Goal: Information Seeking & Learning: Learn about a topic

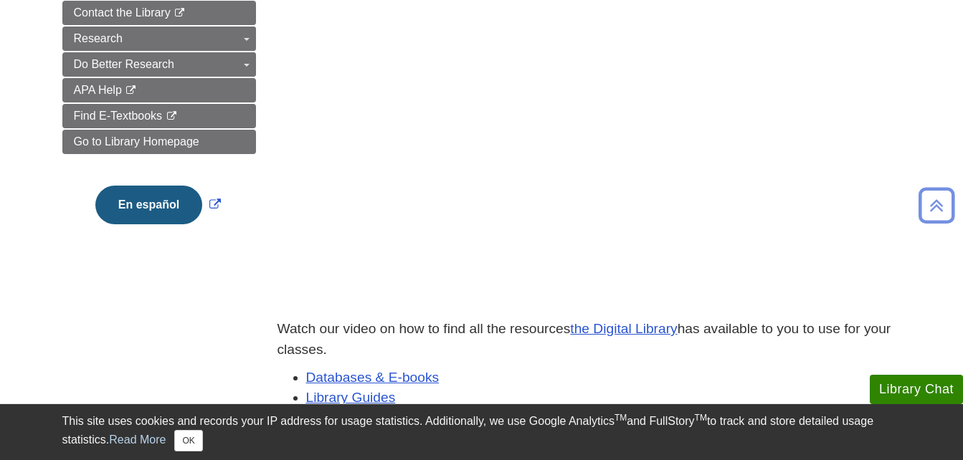
scroll to position [258, 0]
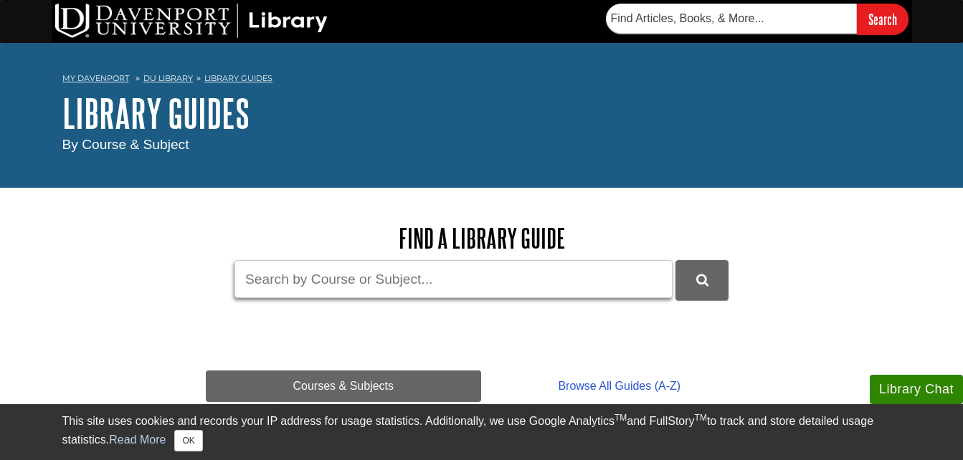
click at [390, 284] on input "Guide Search Terms" at bounding box center [453, 279] width 438 height 38
type input "eocinophilic eosphagitis"
click at [675, 260] on button "DU Library Guides Search" at bounding box center [701, 279] width 53 height 39
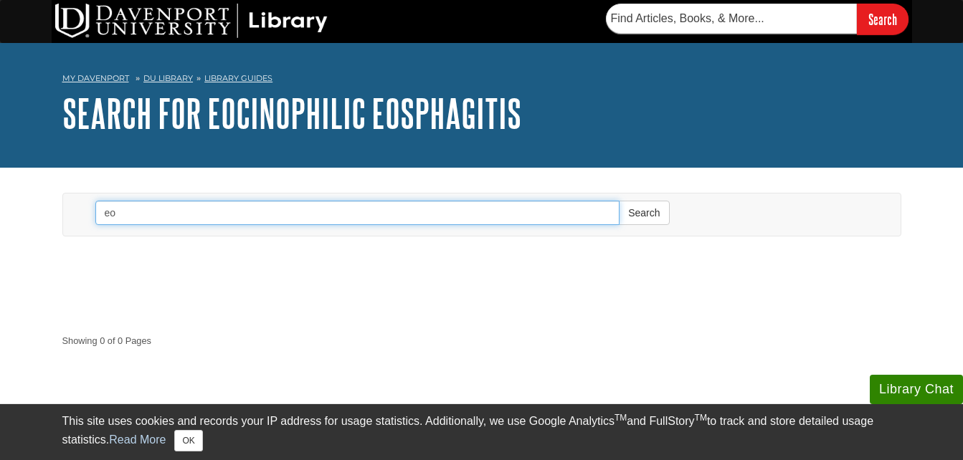
type input "e"
type input "obesity"
click at [619, 201] on button "Search" at bounding box center [644, 213] width 50 height 24
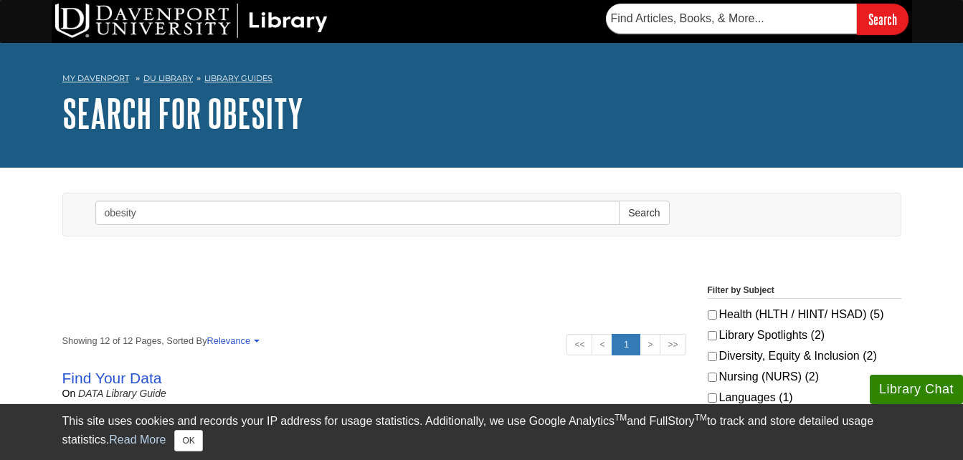
click at [176, 75] on link "DU Library" at bounding box center [167, 78] width 49 height 10
